Goal: Task Accomplishment & Management: Manage account settings

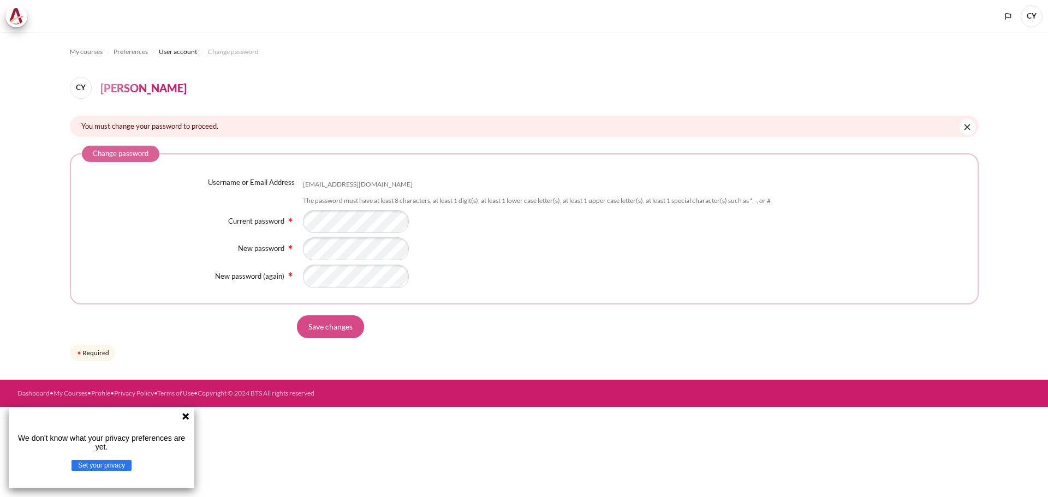
click at [345, 327] on input "Save changes" at bounding box center [330, 327] width 67 height 23
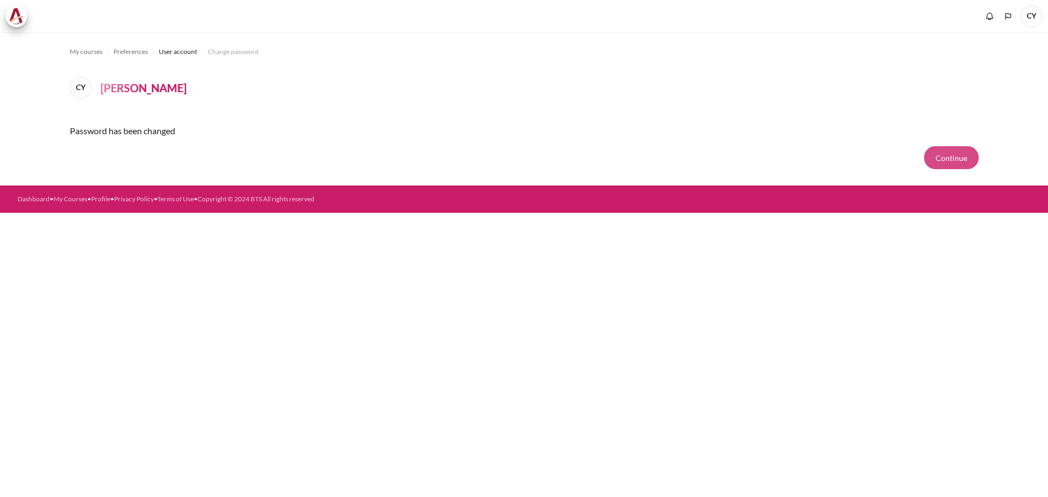
click at [947, 157] on button "Continue" at bounding box center [952, 157] width 55 height 23
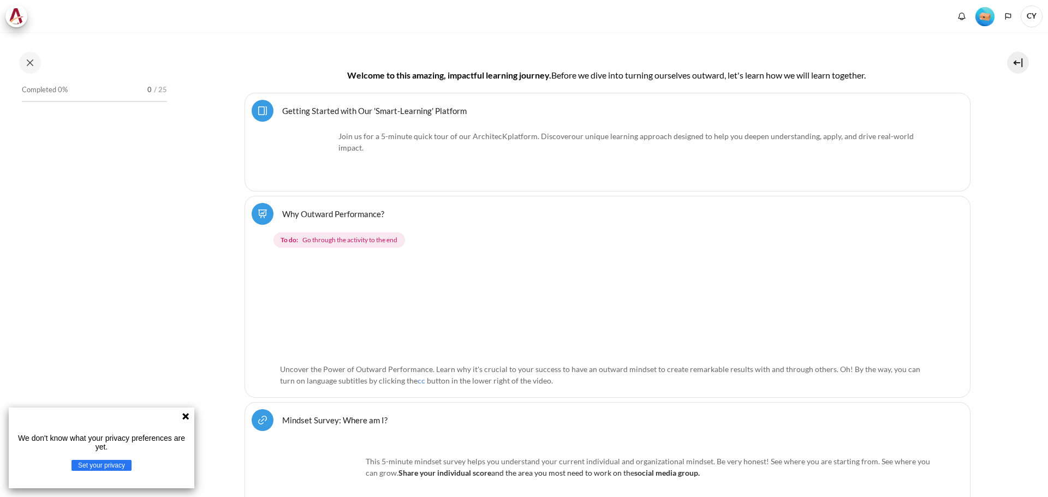
scroll to position [382, 0]
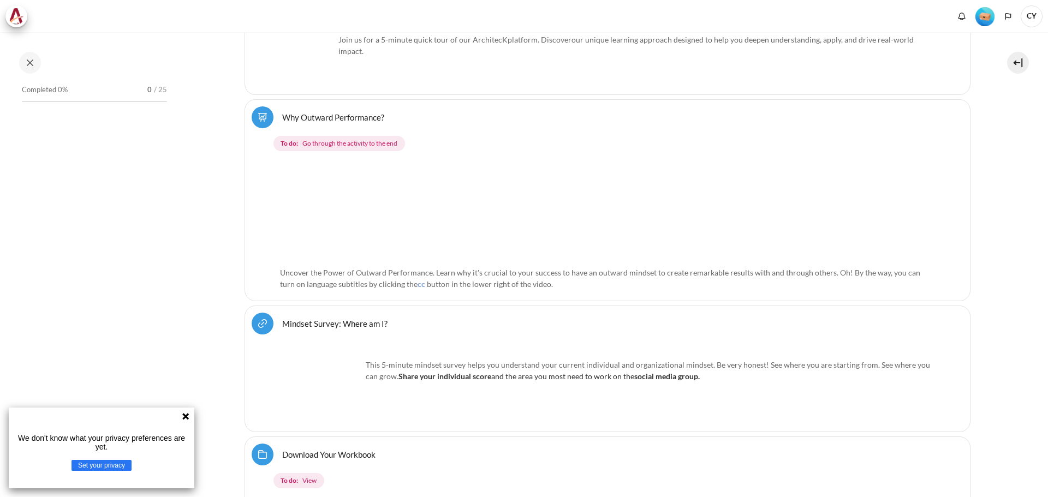
click at [185, 417] on icon at bounding box center [185, 416] width 9 height 9
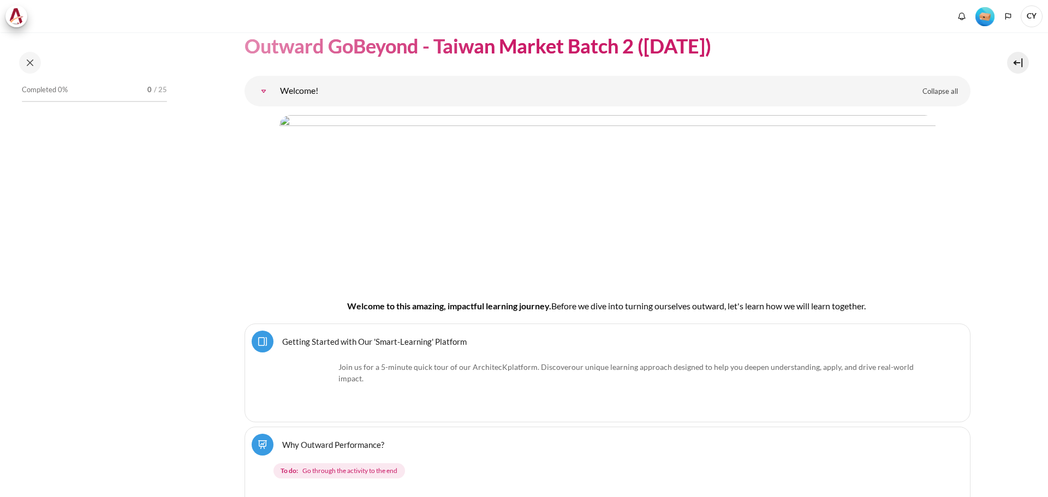
scroll to position [0, 0]
